Goal: Navigation & Orientation: Find specific page/section

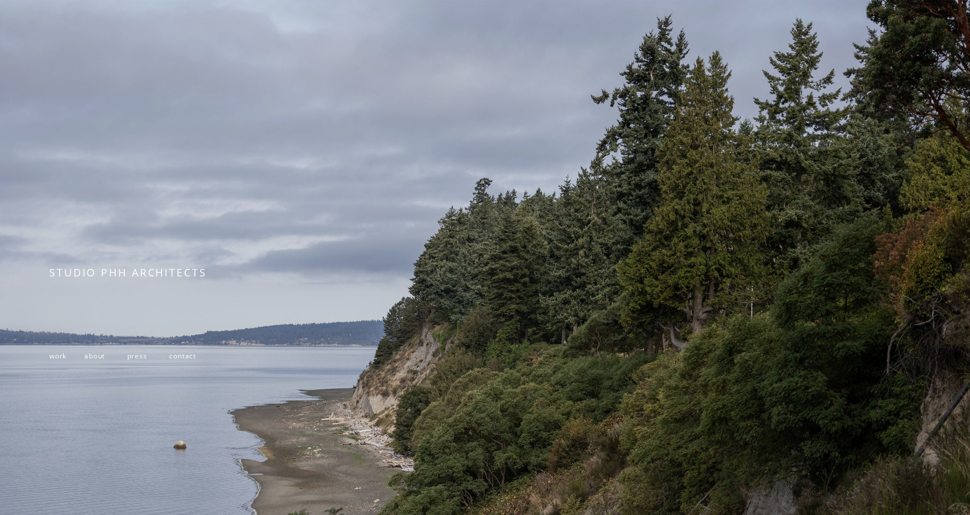
click at [56, 361] on span "work" at bounding box center [57, 356] width 17 height 10
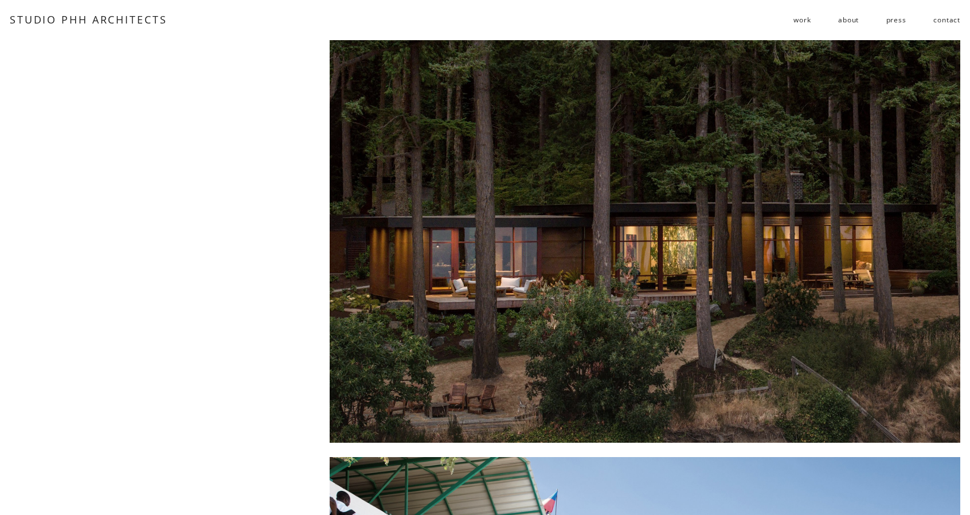
click at [848, 24] on link "about" at bounding box center [848, 20] width 21 height 18
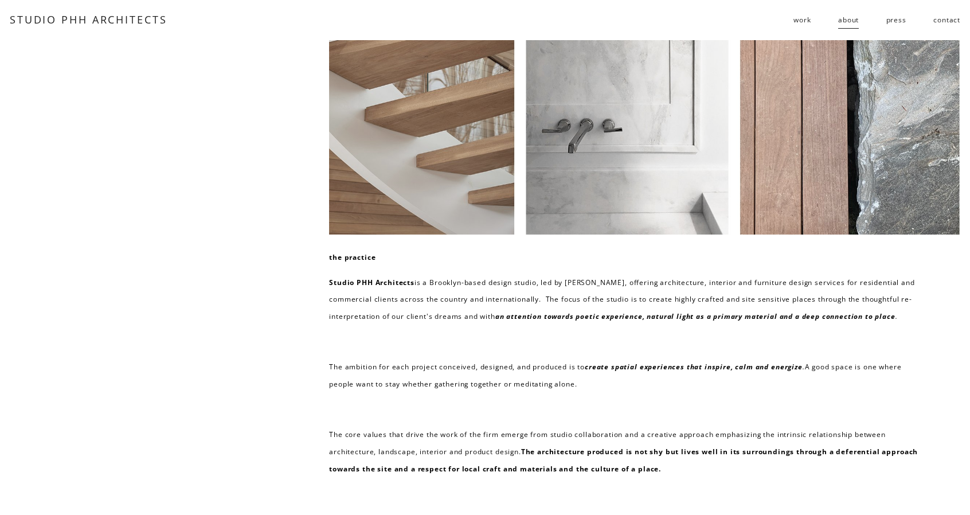
click at [892, 27] on link "press" at bounding box center [896, 20] width 20 height 18
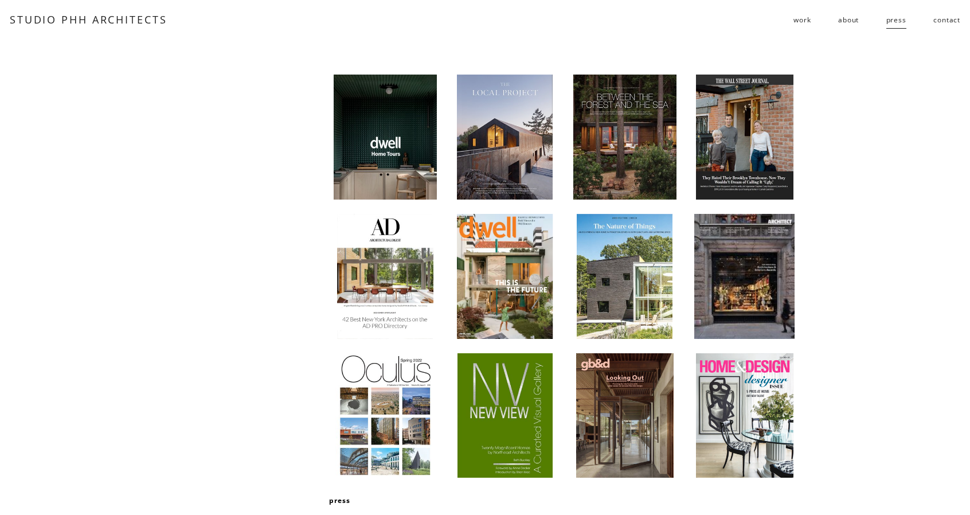
click at [936, 24] on link "contact" at bounding box center [946, 20] width 27 height 18
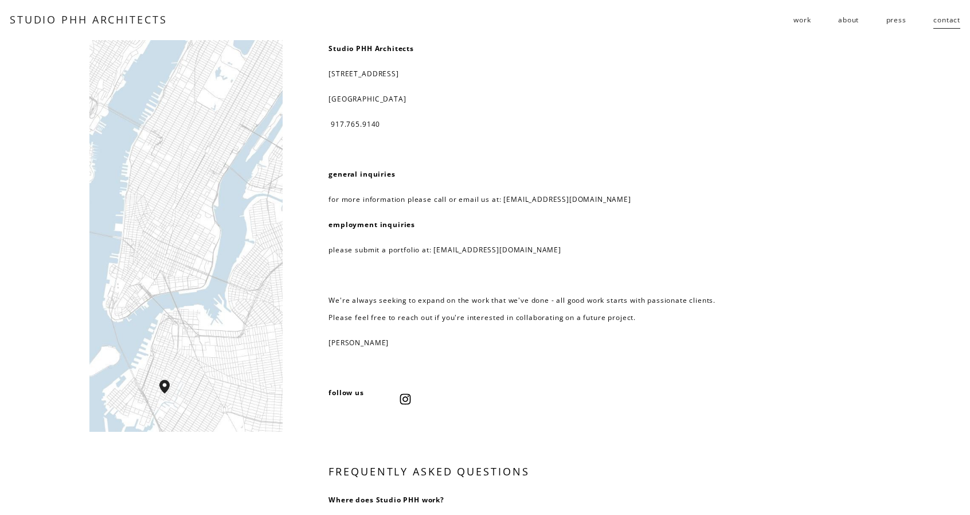
click at [900, 22] on link "press" at bounding box center [896, 20] width 20 height 18
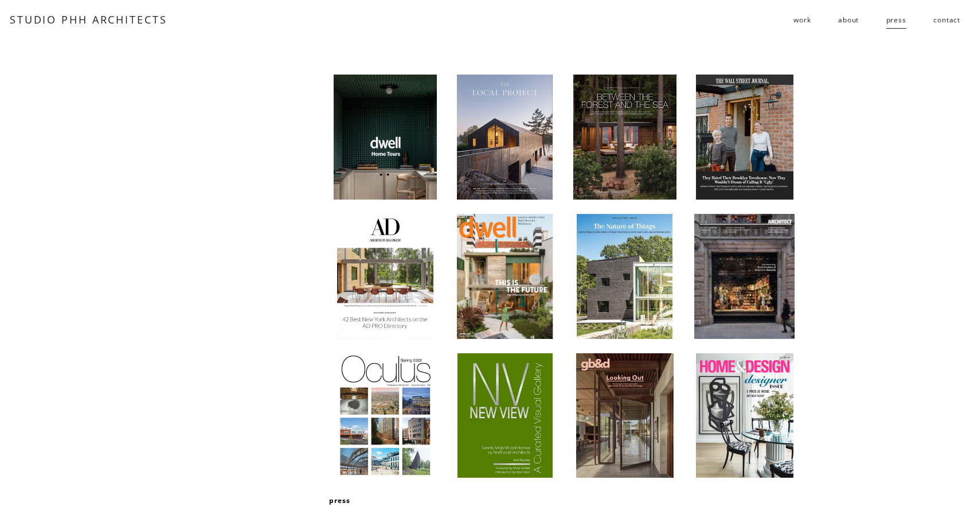
click at [855, 22] on link "about" at bounding box center [848, 20] width 21 height 18
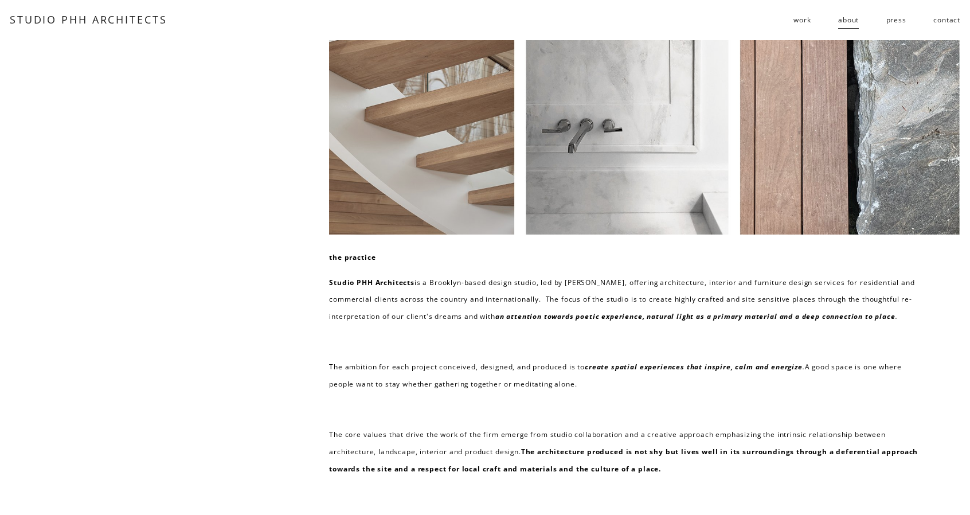
click at [894, 19] on link "press" at bounding box center [896, 20] width 20 height 18
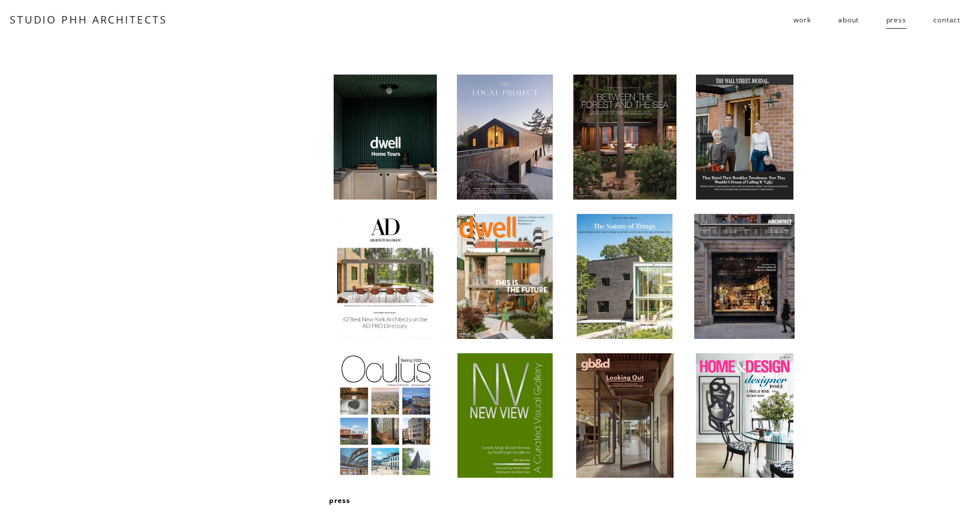
click at [846, 24] on link "about" at bounding box center [848, 20] width 21 height 18
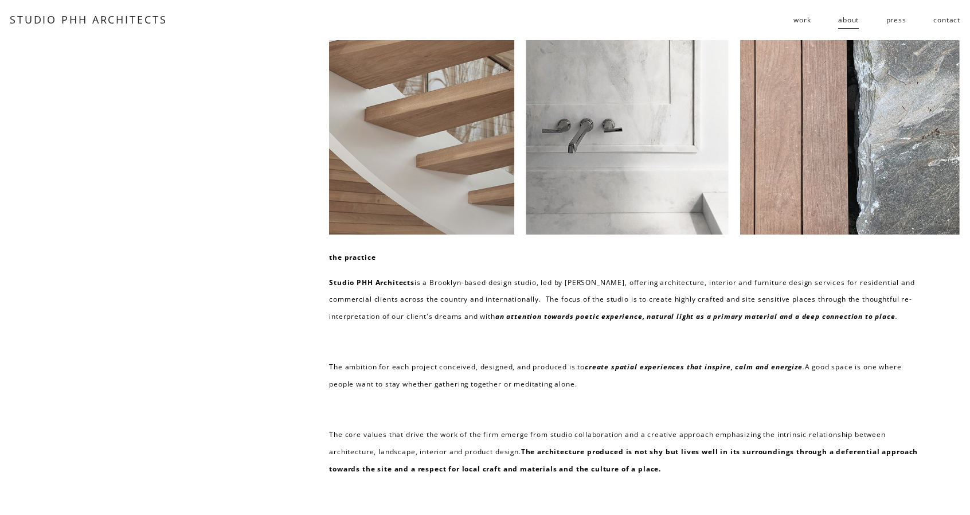
click at [806, 24] on span "work" at bounding box center [801, 19] width 17 height 17
click at [0, 0] on span "residential" at bounding box center [0, 0] width 0 height 0
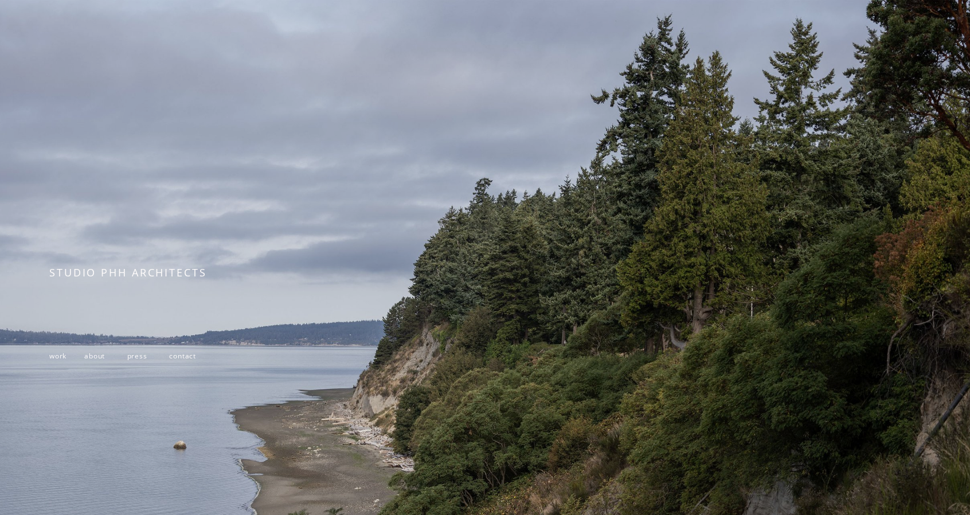
click at [60, 357] on span "work" at bounding box center [57, 356] width 17 height 10
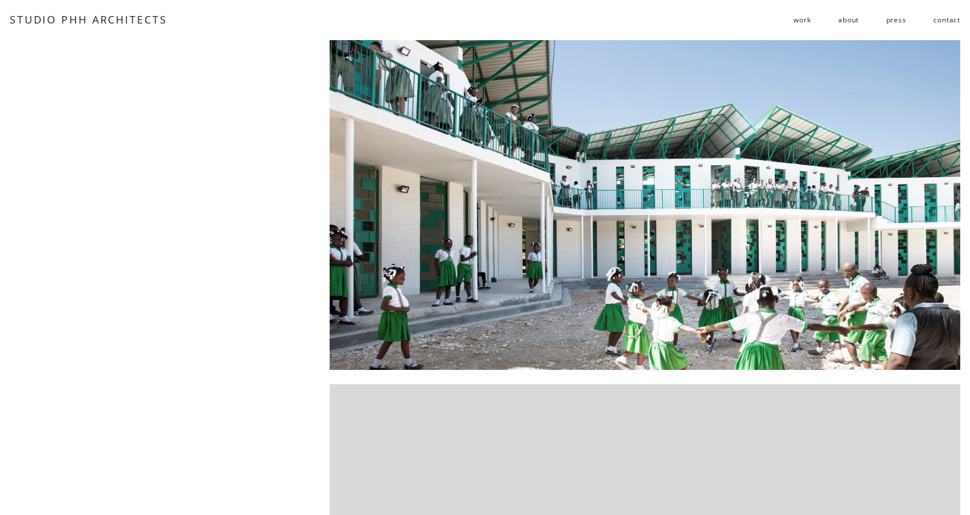
scroll to position [287, 0]
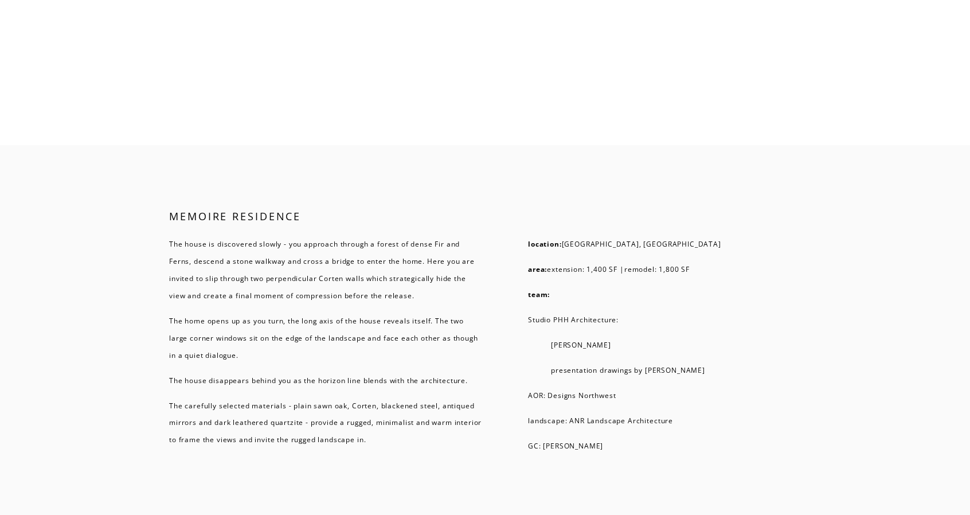
scroll to position [7337, 0]
